Goal: Navigation & Orientation: Go to known website

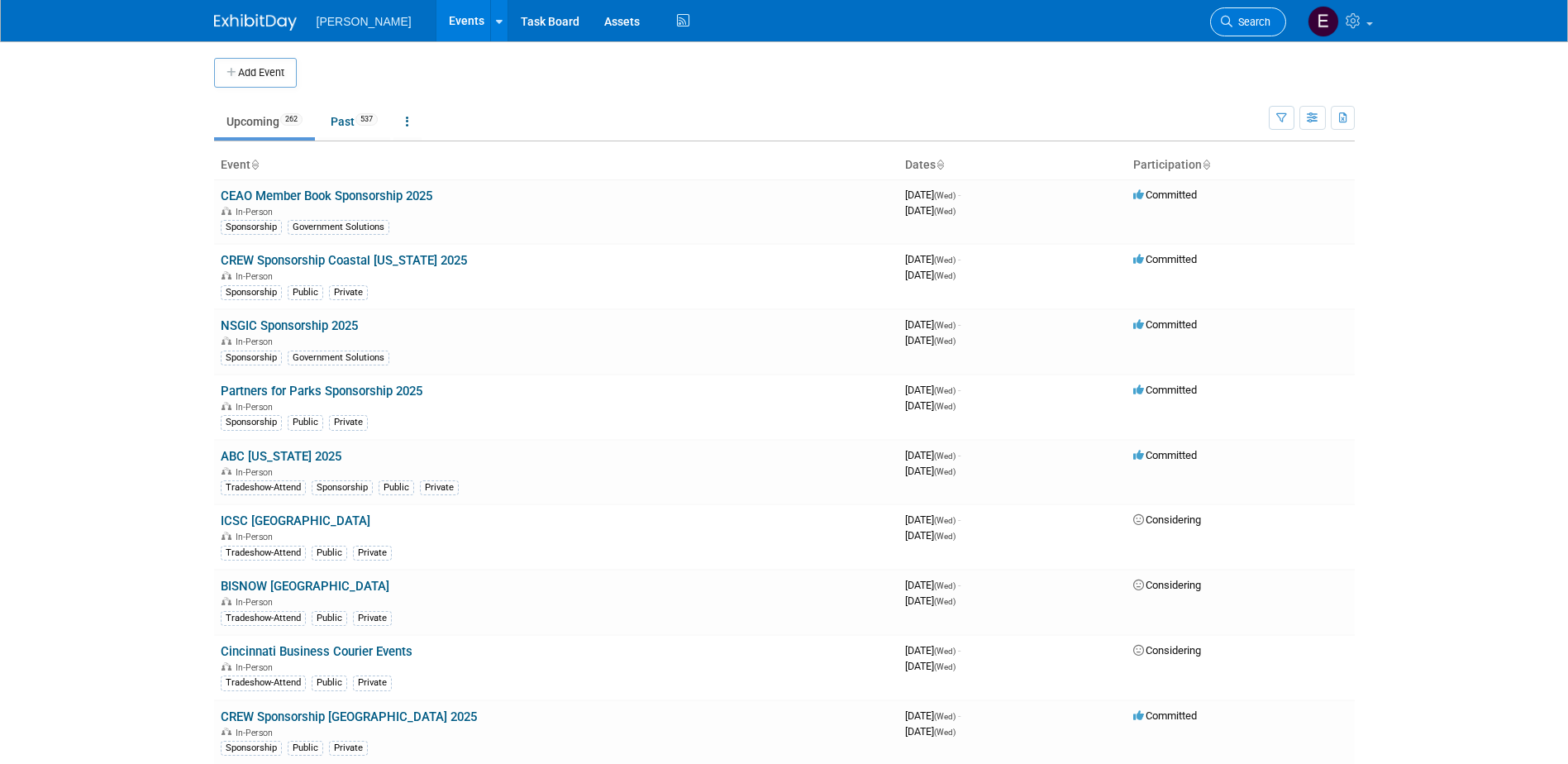
click at [1249, 22] on span "Search" at bounding box center [1251, 21] width 38 height 13
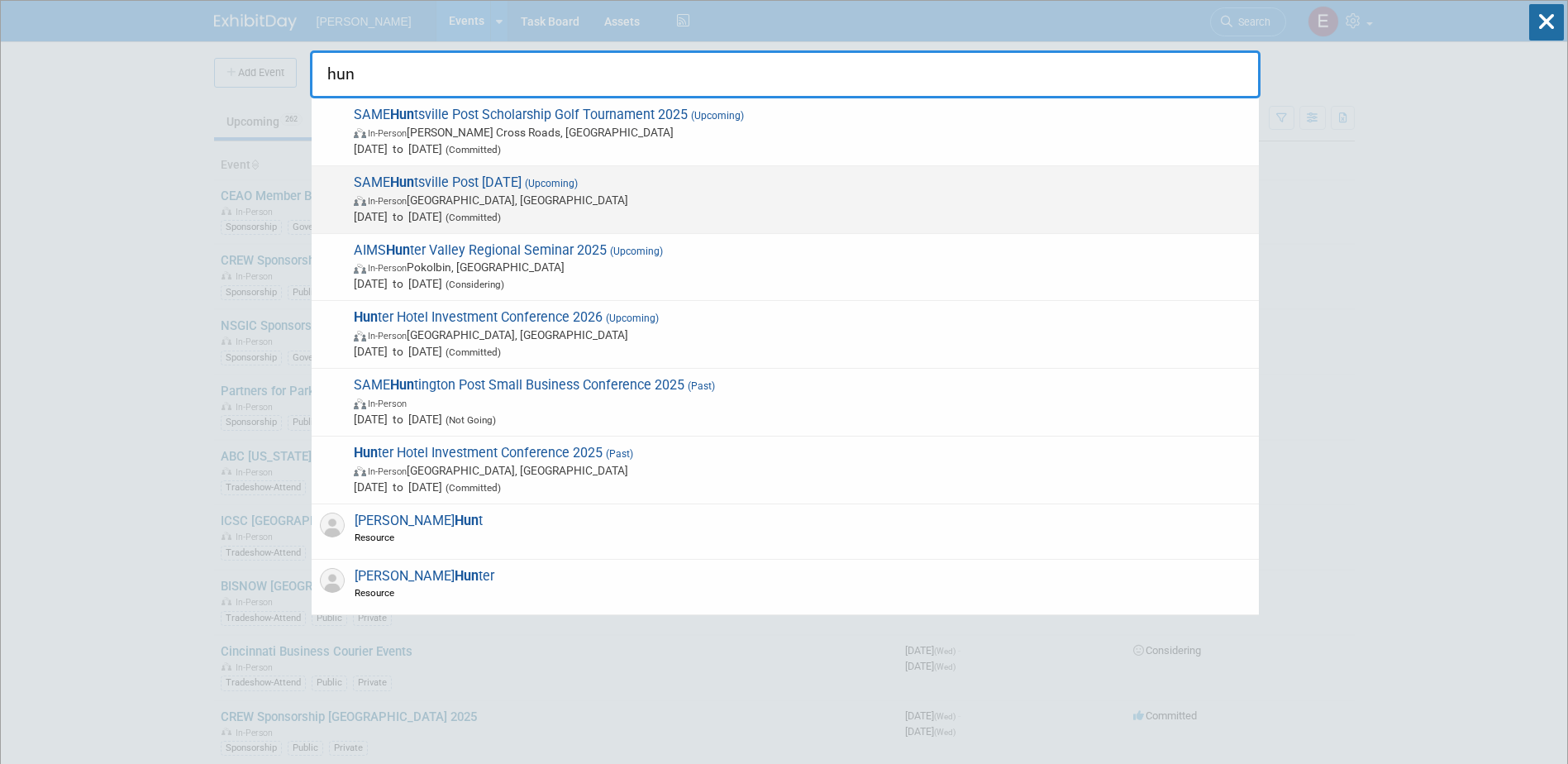
type input "hun"
click at [507, 199] on span "In-Person [GEOGRAPHIC_DATA], [GEOGRAPHIC_DATA]" at bounding box center [802, 200] width 897 height 17
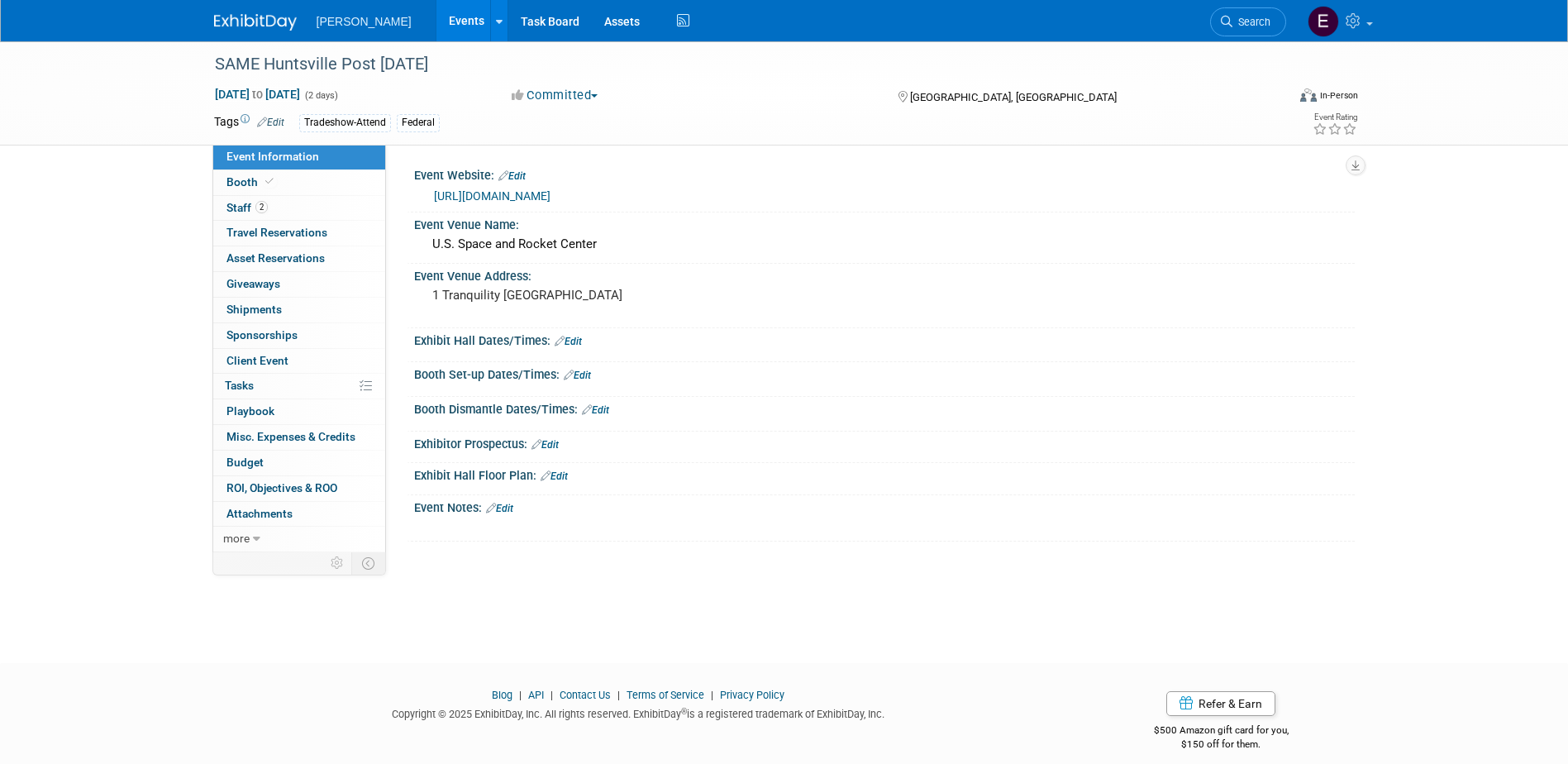
click at [543, 191] on link "[URL][DOMAIN_NAME]" at bounding box center [492, 196] width 117 height 14
